Goal: Transaction & Acquisition: Purchase product/service

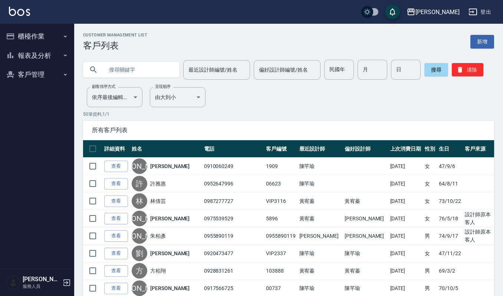
click at [18, 32] on button "櫃檯作業" at bounding box center [37, 36] width 68 height 19
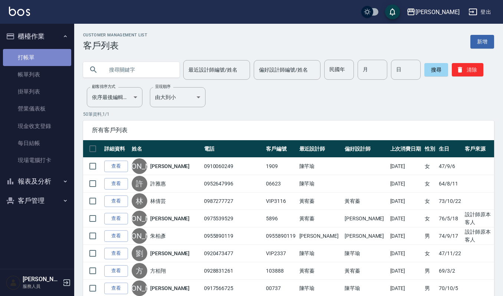
click at [23, 55] on link "打帳單" at bounding box center [37, 57] width 68 height 17
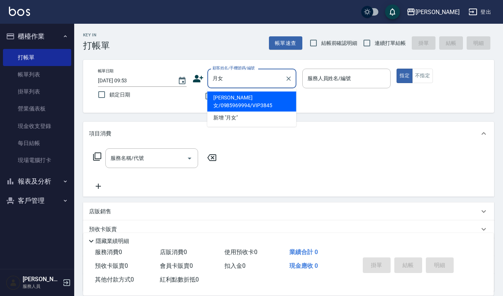
click at [226, 98] on li "[PERSON_NAME]女/0985969994/VIP3845" at bounding box center [252, 102] width 89 height 20
type input "[PERSON_NAME]女/0985969994/VIP3845"
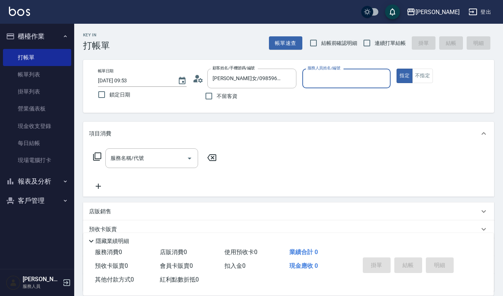
type input "吉兒-4"
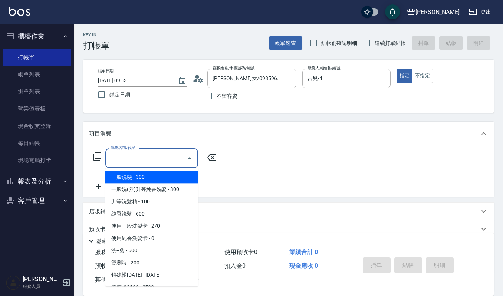
click at [158, 161] on input "服務名稱/代號" at bounding box center [146, 158] width 75 height 13
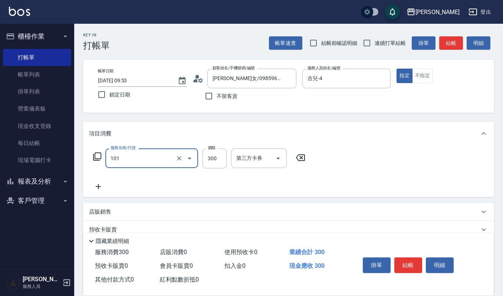
type input "一般洗髮(101)"
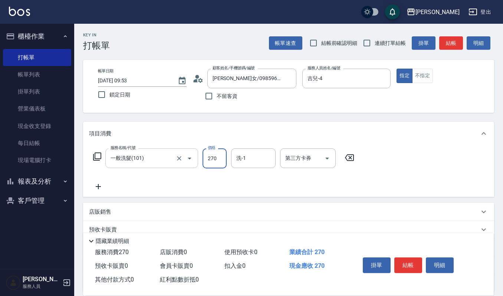
type input "270"
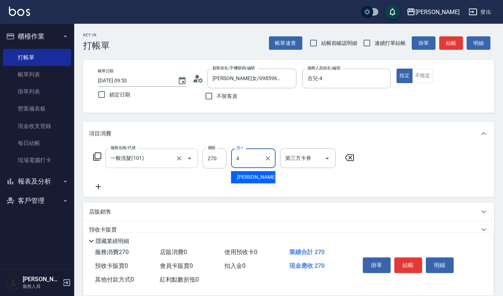
type input "吉兒-4"
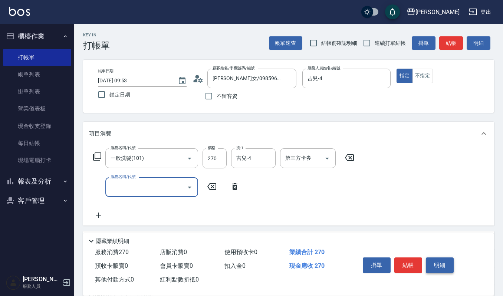
click at [445, 269] on button "明細" at bounding box center [440, 266] width 28 height 16
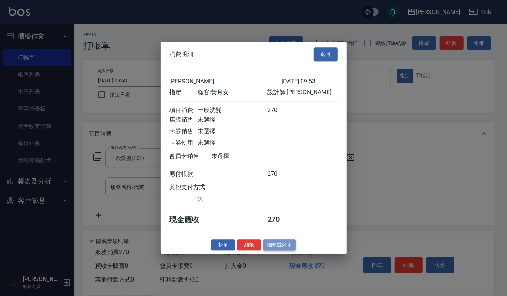
click at [277, 247] on button "結帳並列印" at bounding box center [279, 245] width 32 height 12
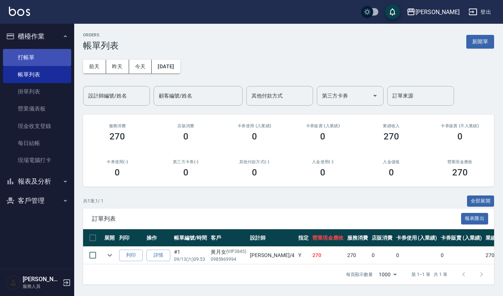
click at [46, 54] on link "打帳單" at bounding box center [37, 57] width 68 height 17
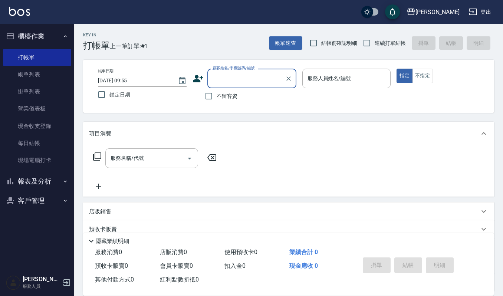
click at [222, 81] on input "顧客姓名/手機號碼/編號" at bounding box center [246, 78] width 71 height 13
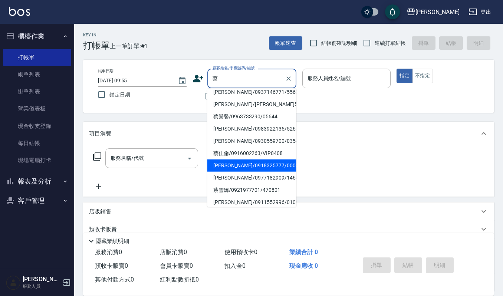
scroll to position [168, 0]
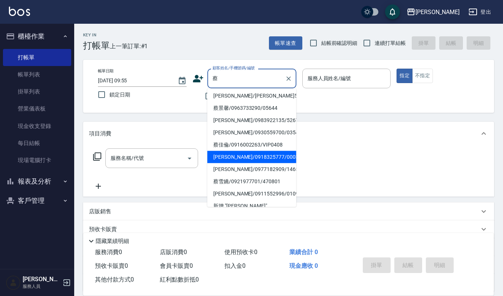
type input "蔡"
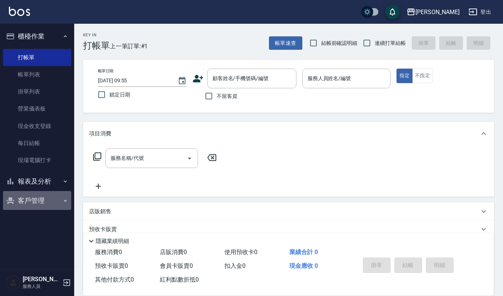
click at [42, 203] on button "客戶管理" at bounding box center [37, 200] width 68 height 19
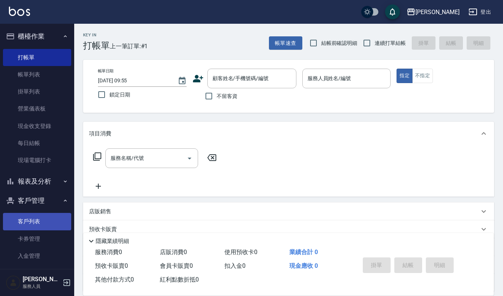
click at [42, 214] on link "客戶列表" at bounding box center [37, 221] width 68 height 17
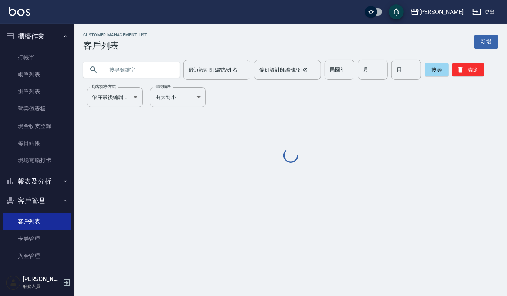
click at [115, 70] on input "text" at bounding box center [139, 70] width 70 height 20
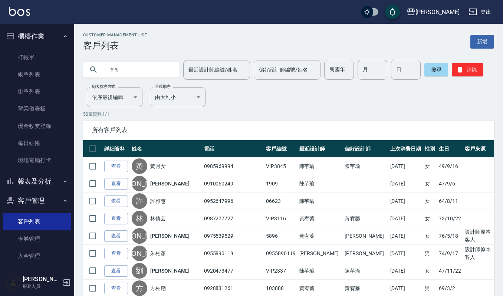
type input "彩"
type input "[PERSON_NAME]"
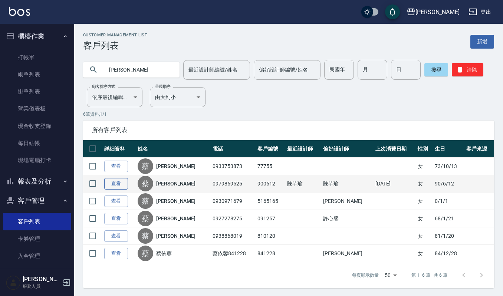
click at [120, 187] on link "查看" at bounding box center [116, 184] width 24 height 12
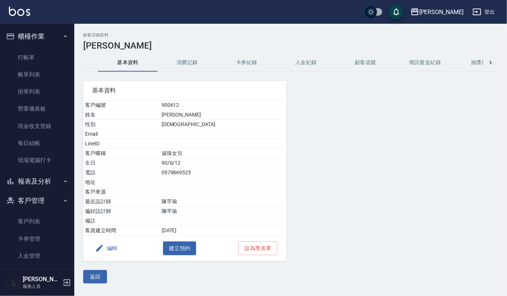
click at [188, 61] on button "消費記錄" at bounding box center [186, 63] width 59 height 18
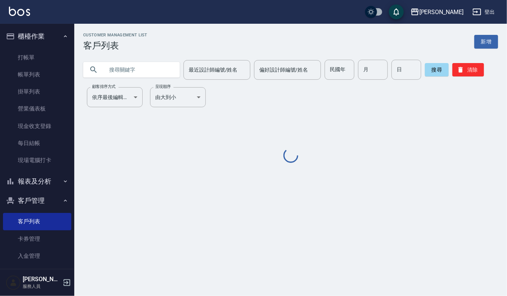
click at [122, 71] on input "text" at bounding box center [139, 70] width 70 height 20
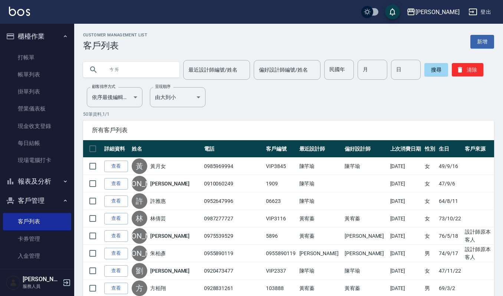
type input "採"
type input "[PERSON_NAME]"
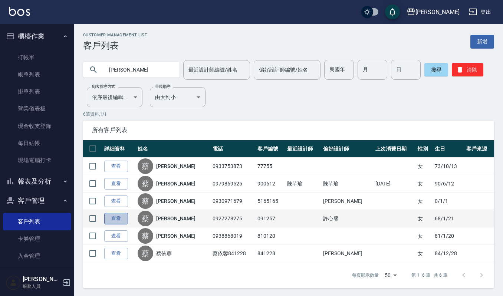
click at [121, 218] on link "查看" at bounding box center [116, 219] width 24 height 12
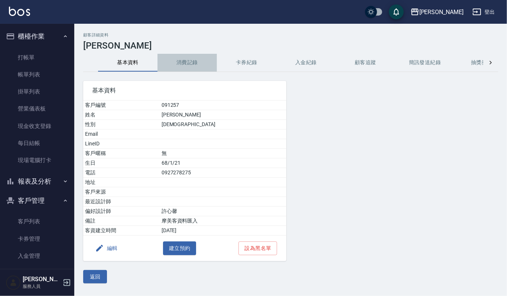
click at [180, 60] on button "消費記錄" at bounding box center [186, 63] width 59 height 18
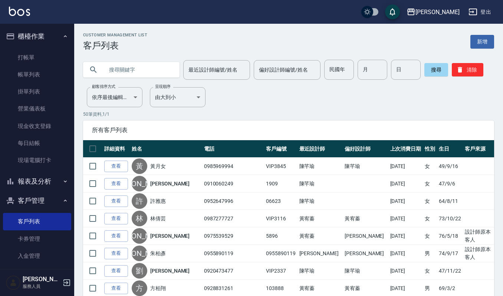
click at [112, 64] on input "text" at bounding box center [139, 70] width 70 height 20
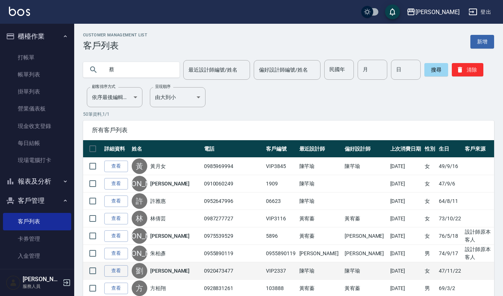
type input "蔡"
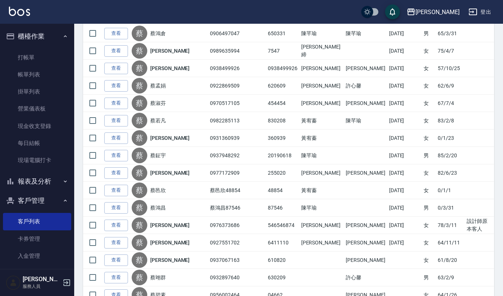
scroll to position [495, 0]
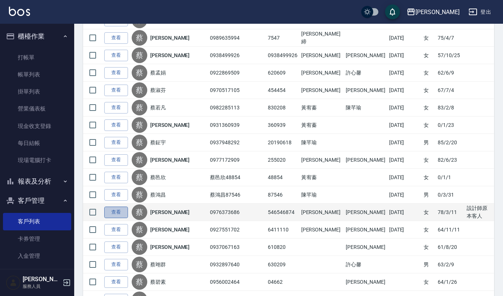
click at [114, 215] on link "查看" at bounding box center [116, 213] width 24 height 12
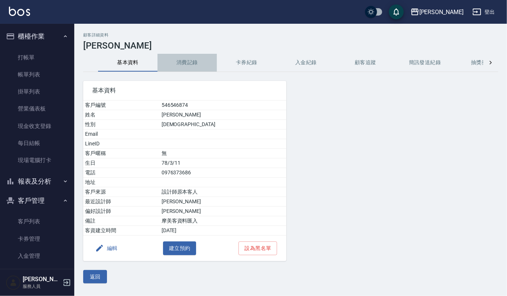
click at [186, 62] on button "消費記錄" at bounding box center [186, 63] width 59 height 18
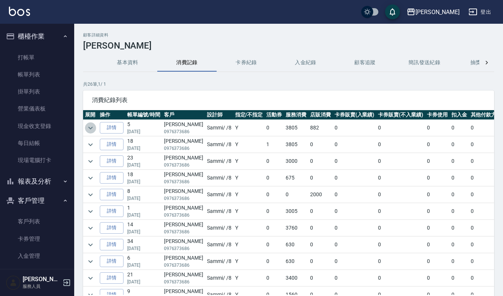
click at [88, 126] on icon "expand row" at bounding box center [90, 128] width 9 height 9
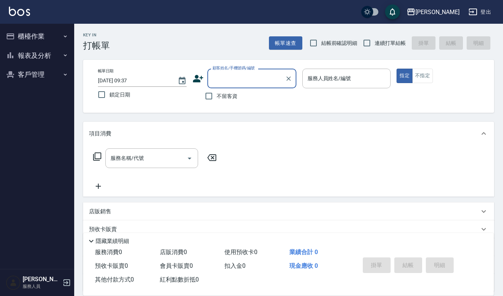
click at [50, 36] on button "櫃檯作業" at bounding box center [37, 36] width 68 height 19
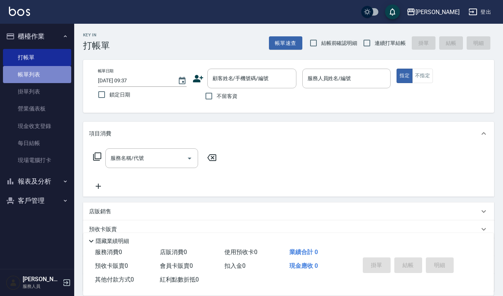
click at [43, 78] on link "帳單列表" at bounding box center [37, 74] width 68 height 17
